Goal: Task Accomplishment & Management: Manage account settings

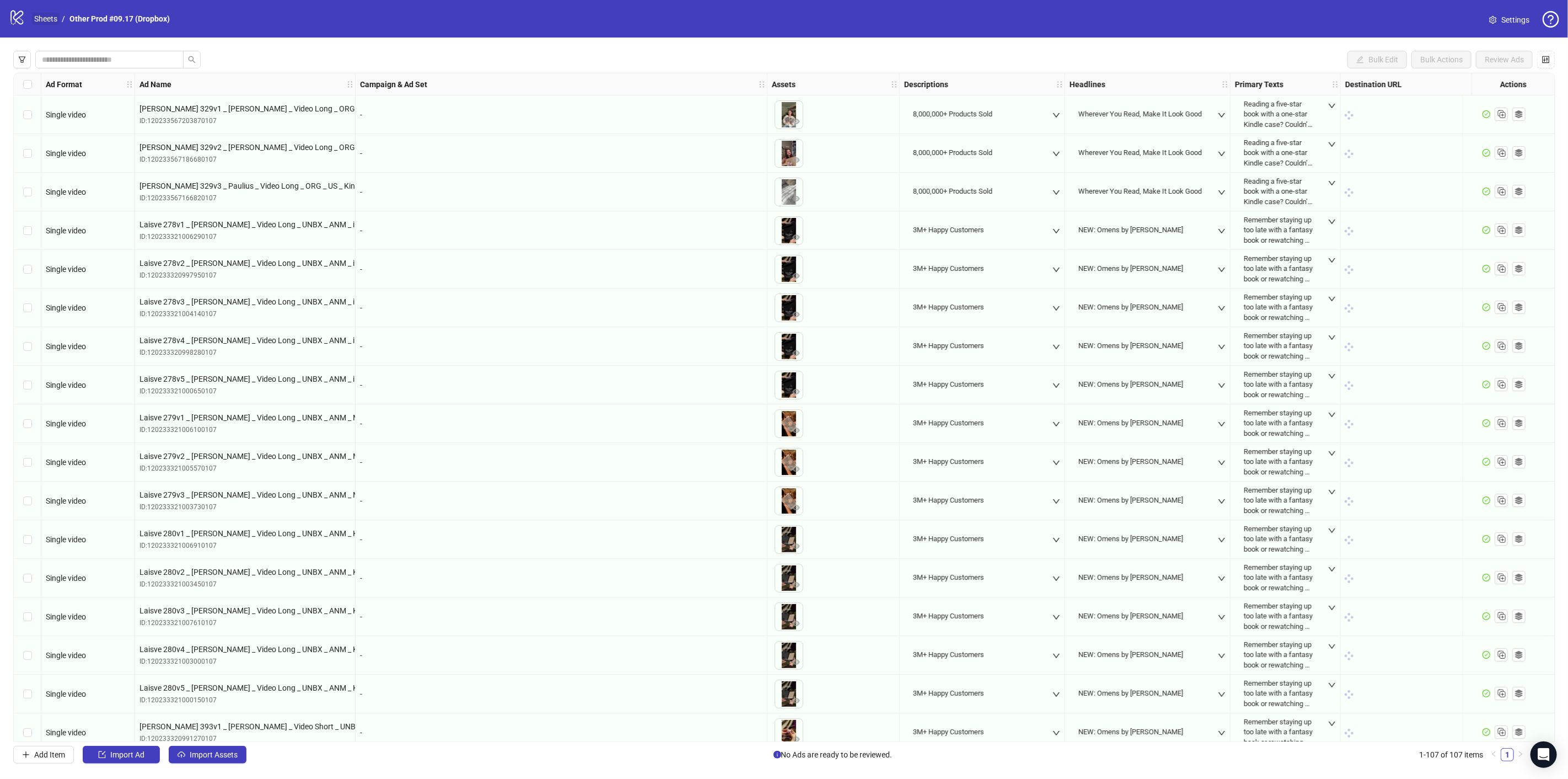
click at [36, 17] on link "Sheets" at bounding box center [46, 19] width 28 height 12
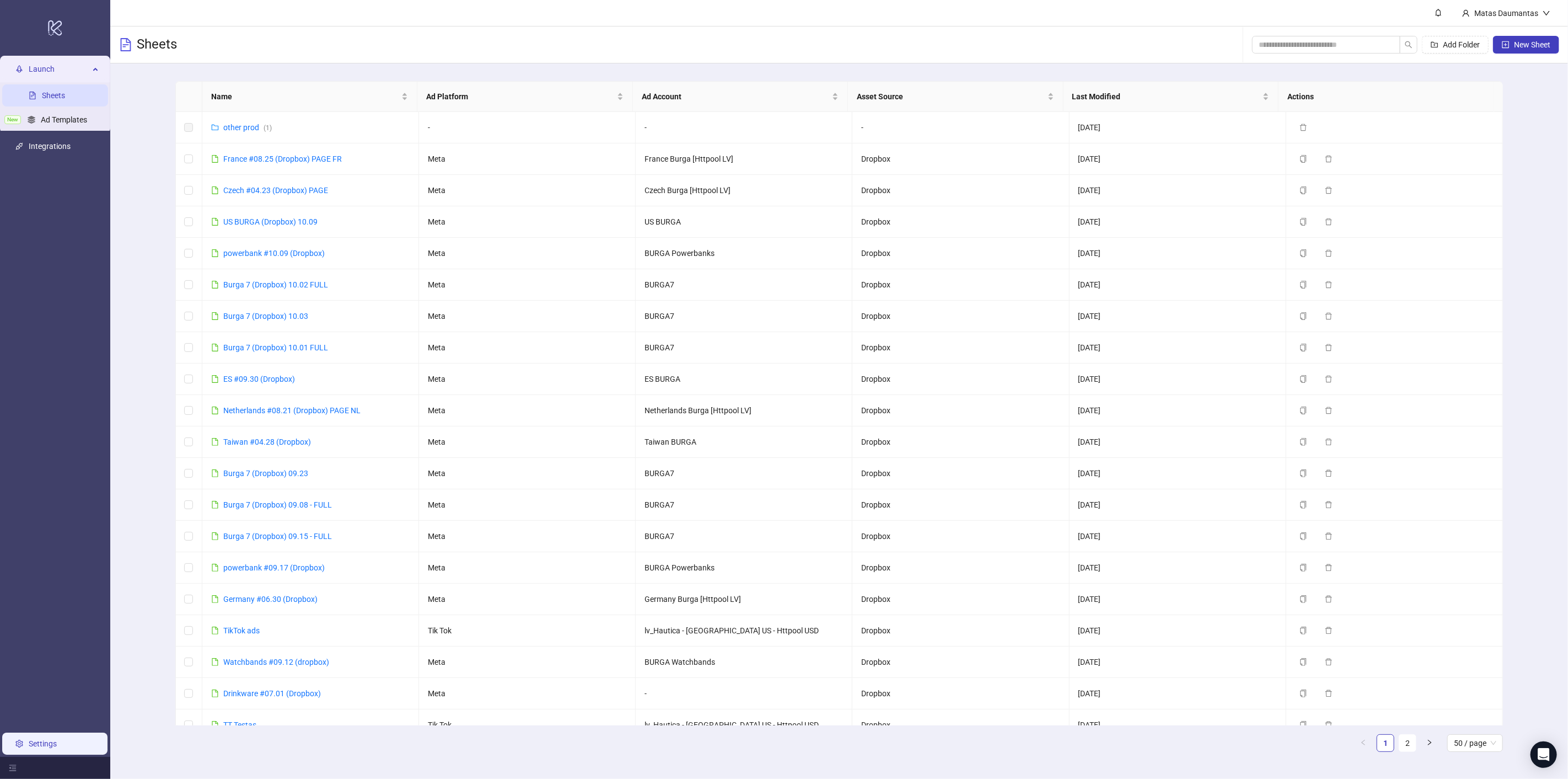
click at [40, 741] on link "Settings" at bounding box center [43, 743] width 28 height 9
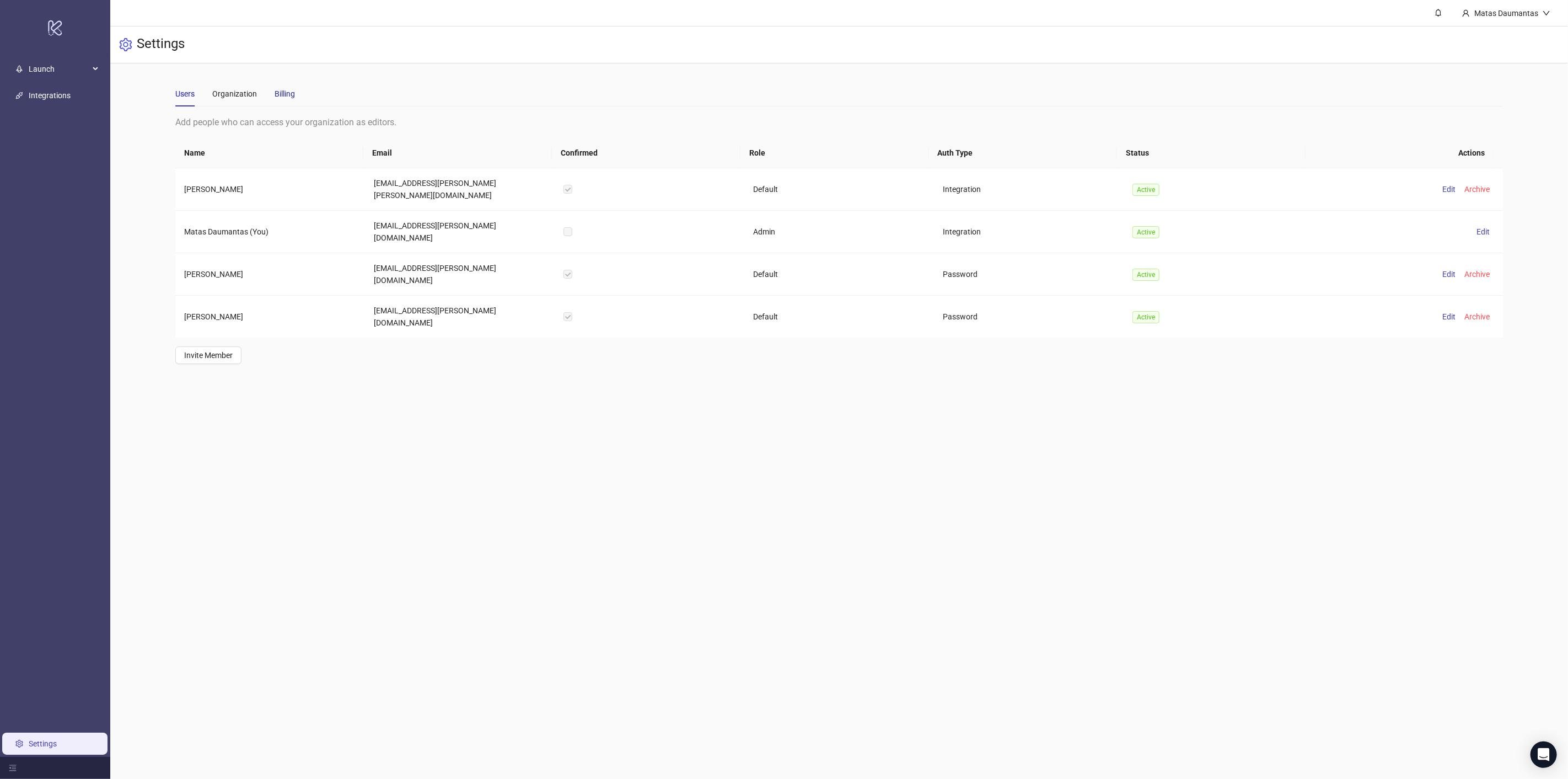
click at [284, 91] on div "Billing" at bounding box center [285, 93] width 20 height 12
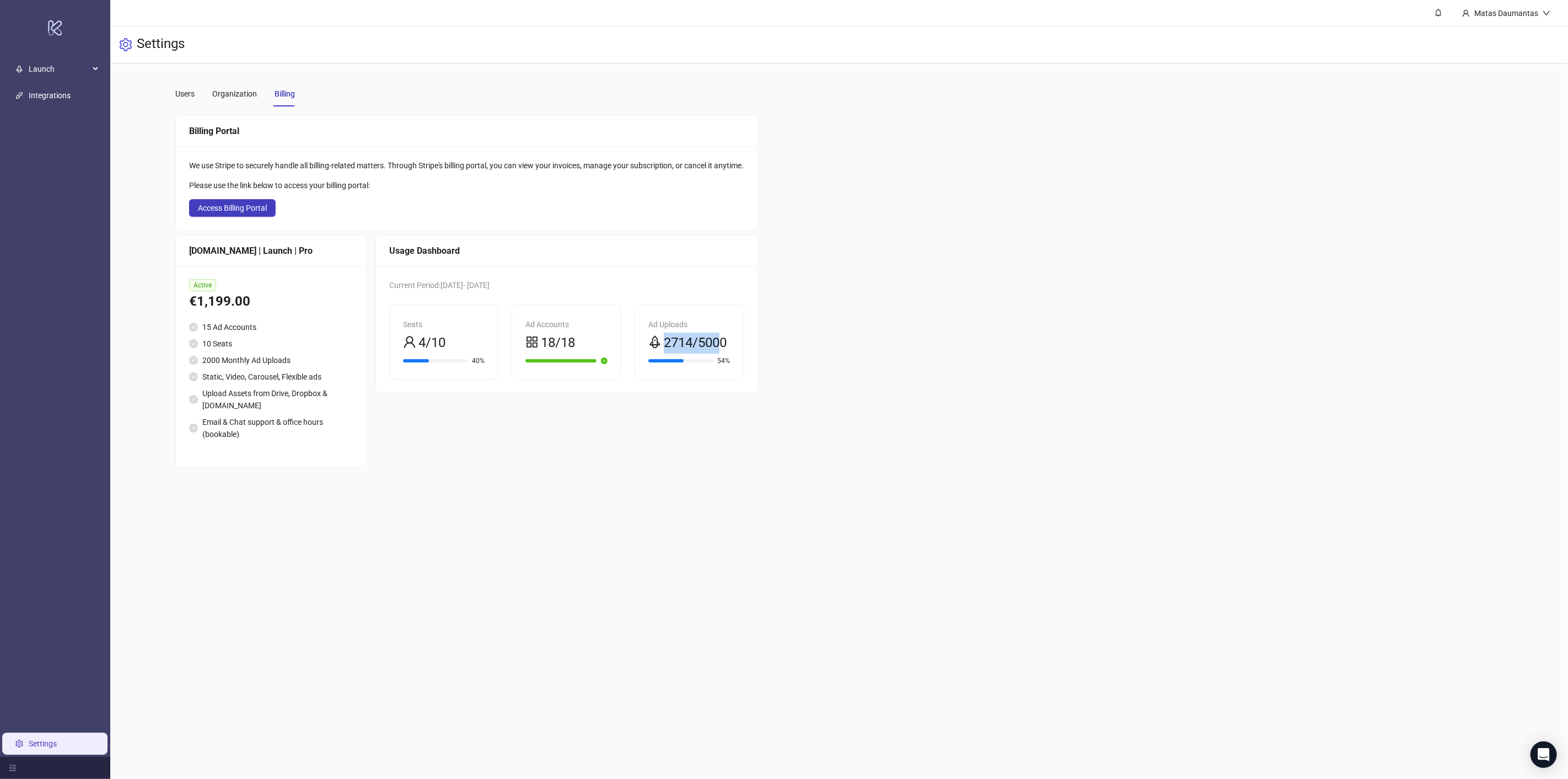
drag, startPoint x: 664, startPoint y: 340, endPoint x: 724, endPoint y: 337, distance: 60.1
click at [724, 337] on div "2714/5000" at bounding box center [689, 343] width 82 height 21
click at [739, 331] on div "Ad Uploads 2714/5000 54%" at bounding box center [689, 342] width 109 height 74
